Goal: Information Seeking & Learning: Learn about a topic

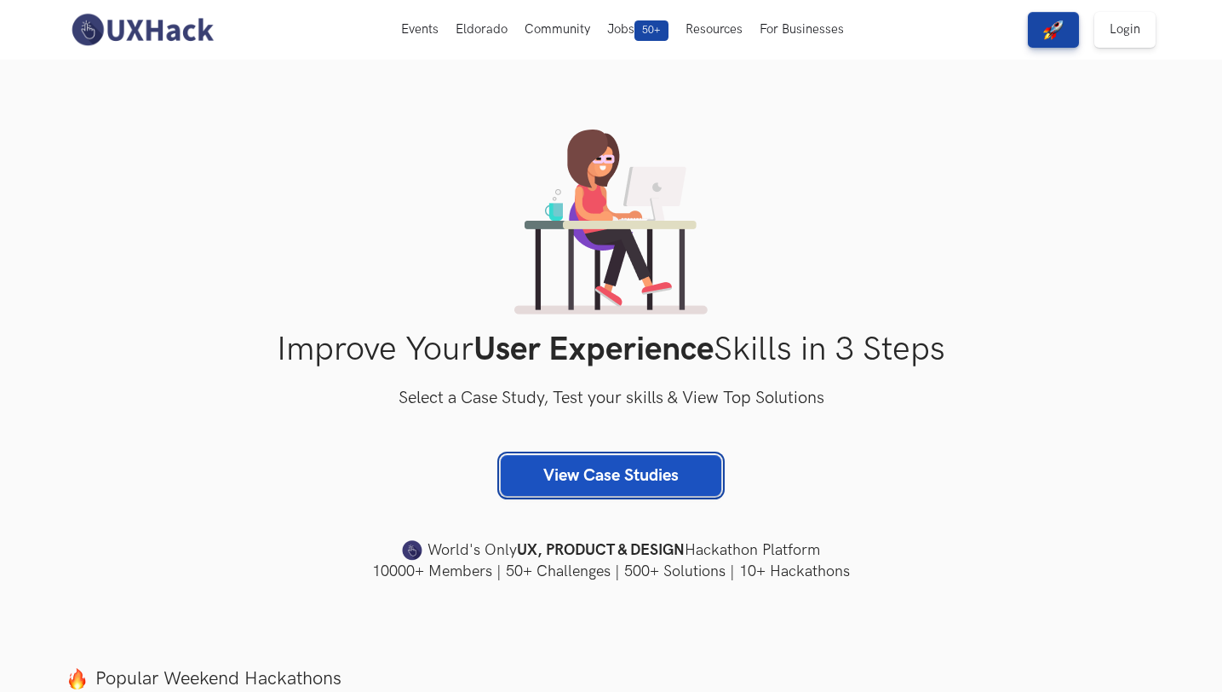
click at [594, 477] on link "View Case Studies" at bounding box center [611, 475] width 221 height 41
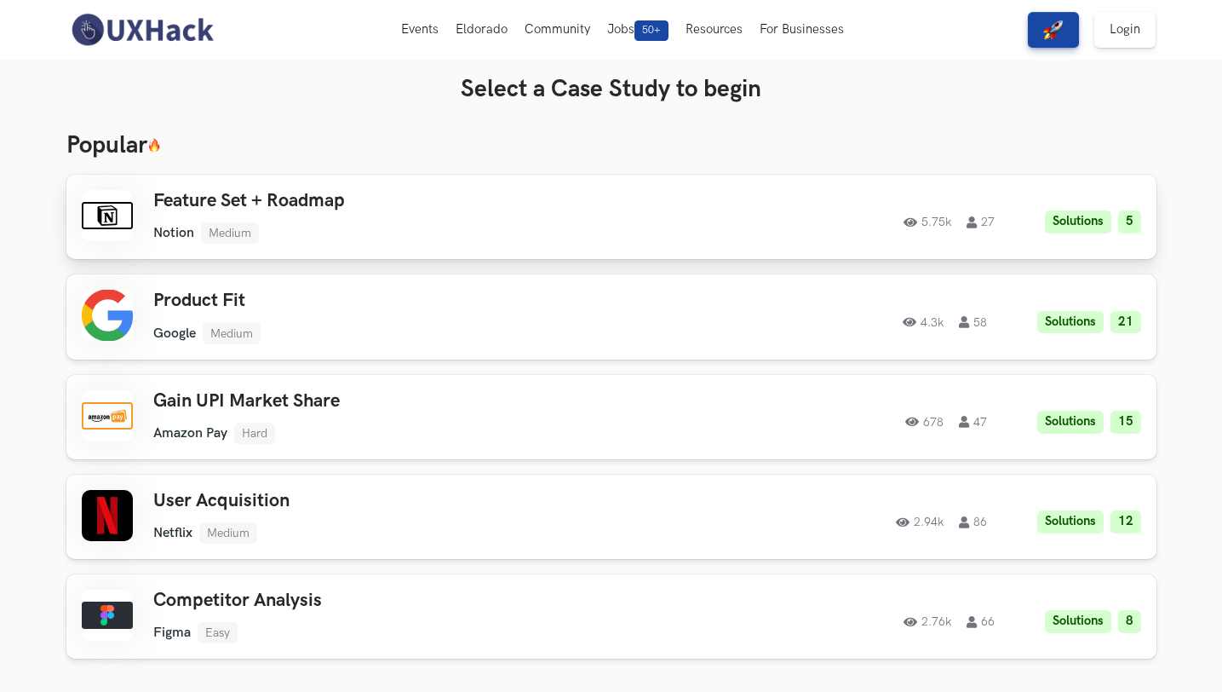
click at [325, 212] on div "Feature Set + Roadmap Notion Medium Notion Medium Solutions 5 5.75k 27" at bounding box center [395, 217] width 484 height 54
